Goal: Task Accomplishment & Management: Use online tool/utility

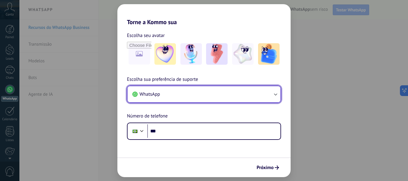
click at [203, 94] on button "WhatsApp" at bounding box center [204, 94] width 153 height 16
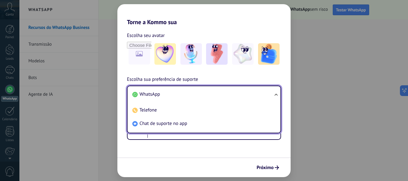
click at [203, 94] on li "WhatsApp" at bounding box center [203, 94] width 146 height 13
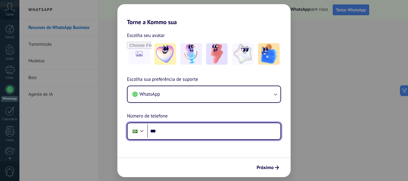
click at [186, 129] on input "***" at bounding box center [213, 132] width 133 height 14
type input "**********"
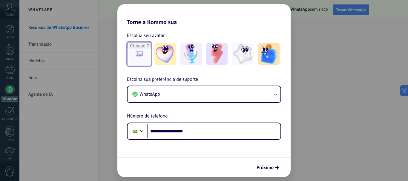
click at [144, 53] on input "file" at bounding box center [139, 53] width 23 height 23
click at [268, 168] on span "Próximo" at bounding box center [265, 168] width 17 height 4
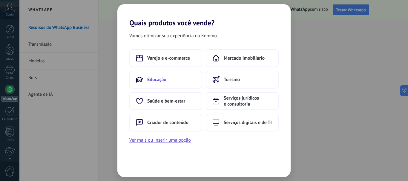
click at [175, 85] on button "Educação" at bounding box center [165, 80] width 73 height 18
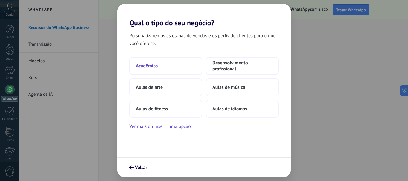
click at [168, 68] on button "Acadêmico" at bounding box center [165, 66] width 73 height 18
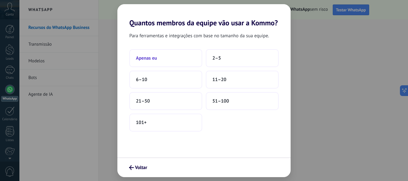
click at [152, 57] on span "Apenas eu" at bounding box center [146, 58] width 21 height 6
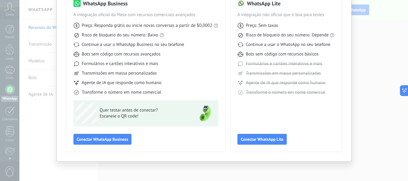
scroll to position [23, 0]
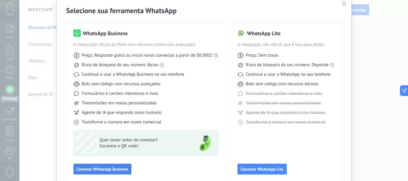
click at [117, 172] on button "Conectar WhatsApp Business" at bounding box center [102, 169] width 58 height 11
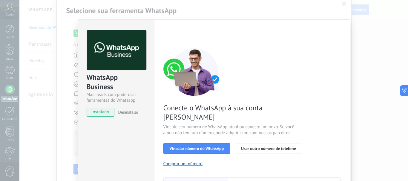
scroll to position [30, 0]
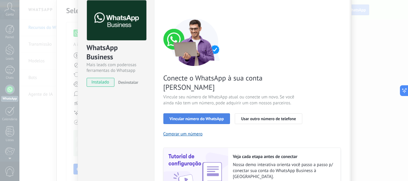
click at [205, 117] on span "Vincular número do WhatsApp" at bounding box center [197, 119] width 54 height 4
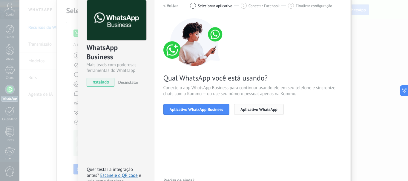
click at [246, 110] on span "Aplicativo WhatsApp" at bounding box center [258, 110] width 37 height 4
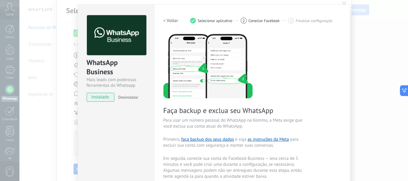
scroll to position [0, 0]
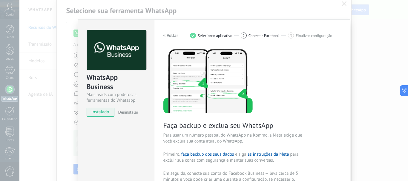
click at [345, 3] on div "WhatsApp Business Mais leads com poderosas ferramentas do Whatsapp instalado De…" at bounding box center [213, 90] width 389 height 181
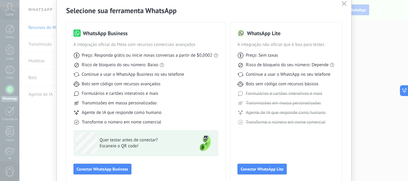
click at [374, 11] on div "Selecione sua ferramenta WhatsApp WhatsApp Business A integração oficial da Met…" at bounding box center [204, 90] width 408 height 181
click at [342, 1] on button "button" at bounding box center [344, 4] width 8 height 8
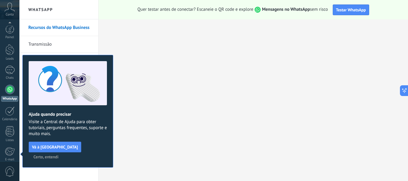
scroll to position [67, 0]
